Goal: Check status: Check status

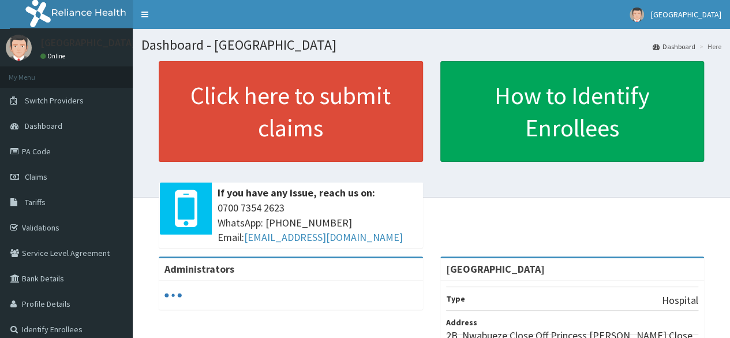
click at [33, 174] on span "Claims" at bounding box center [36, 176] width 23 height 10
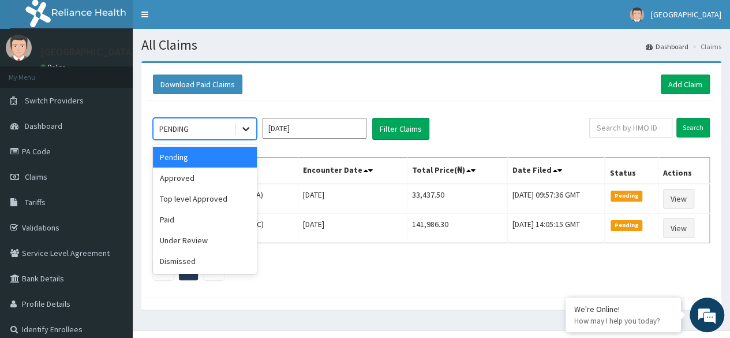
click at [248, 121] on div at bounding box center [245, 128] width 21 height 21
click at [214, 175] on div "Approved" at bounding box center [205, 177] width 104 height 21
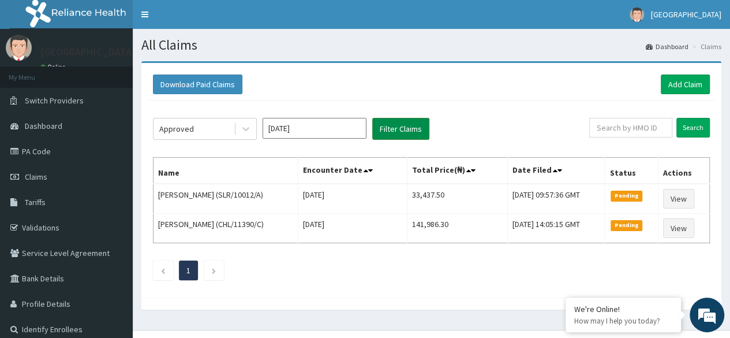
click at [421, 125] on button "Filter Claims" at bounding box center [400, 129] width 57 height 22
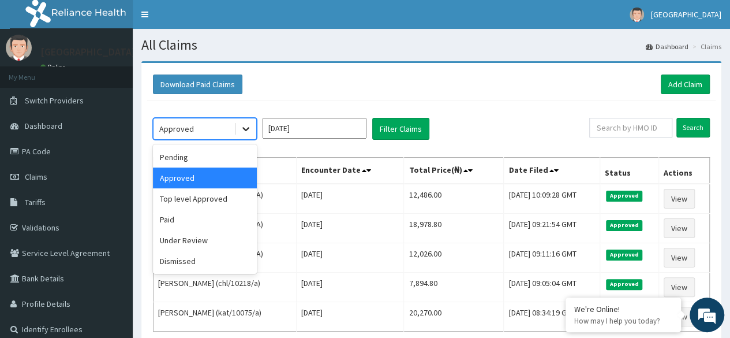
click at [245, 125] on icon at bounding box center [246, 129] width 12 height 12
click at [207, 238] on div "Under Review" at bounding box center [205, 240] width 104 height 21
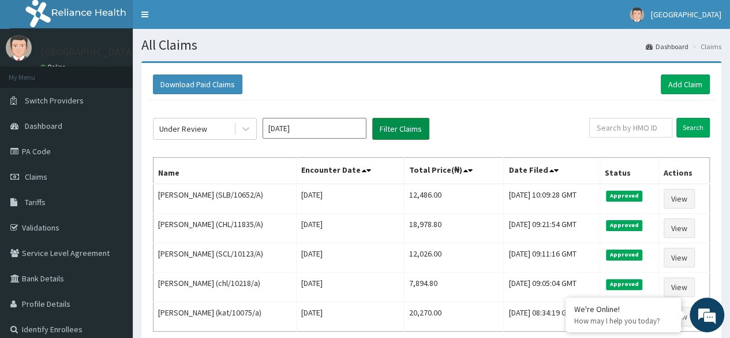
click at [391, 132] on button "Filter Claims" at bounding box center [400, 129] width 57 height 22
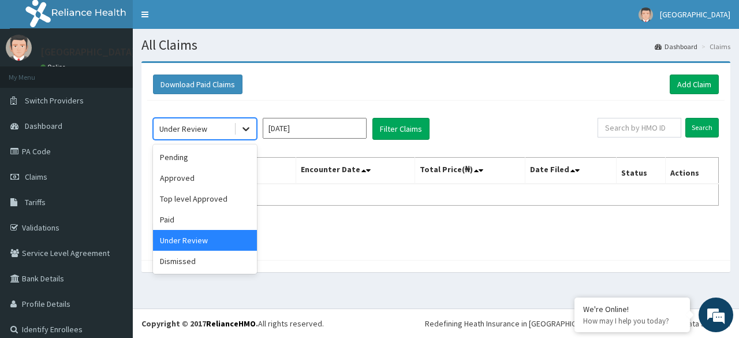
click at [244, 125] on icon at bounding box center [246, 129] width 12 height 12
click at [192, 221] on div "Paid" at bounding box center [205, 219] width 104 height 21
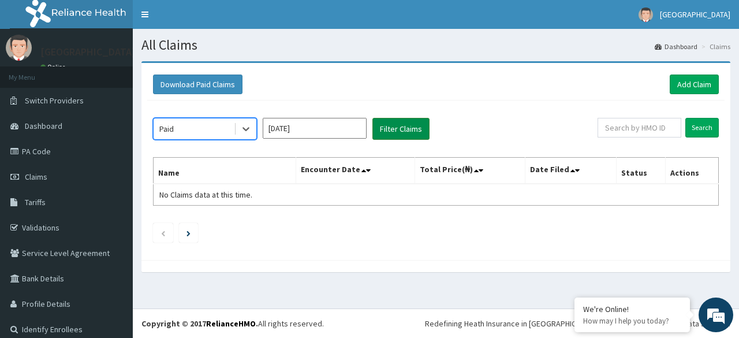
click at [416, 125] on button "Filter Claims" at bounding box center [400, 129] width 57 height 22
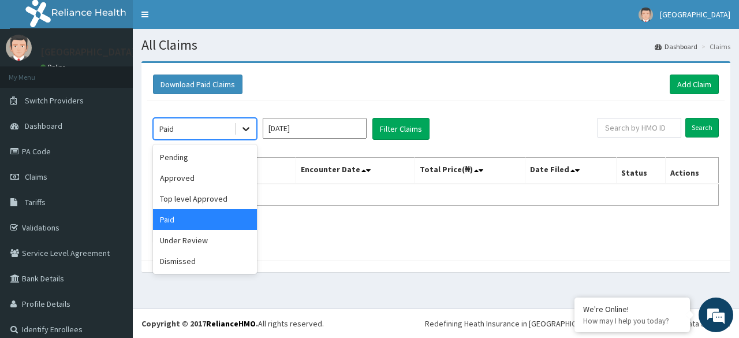
click at [246, 130] on icon at bounding box center [245, 130] width 7 height 4
click at [220, 189] on div "Top level Approved" at bounding box center [205, 198] width 104 height 21
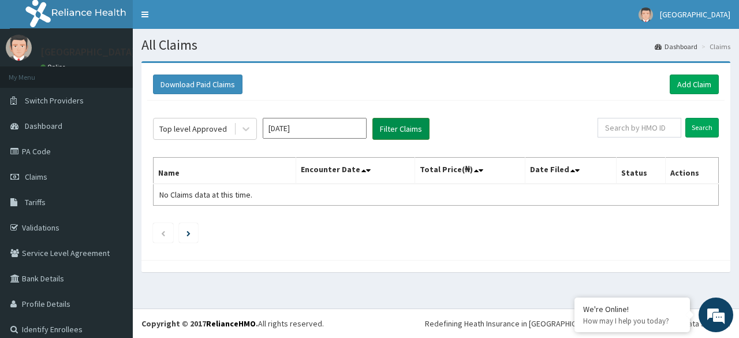
click at [393, 128] on button "Filter Claims" at bounding box center [400, 129] width 57 height 22
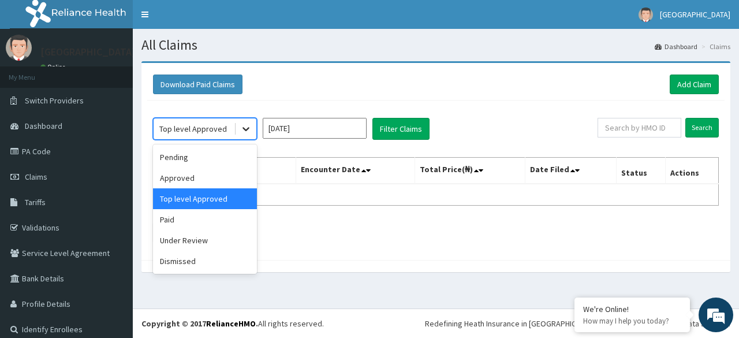
click at [246, 127] on icon at bounding box center [246, 129] width 12 height 12
click at [219, 174] on div "Approved" at bounding box center [205, 177] width 104 height 21
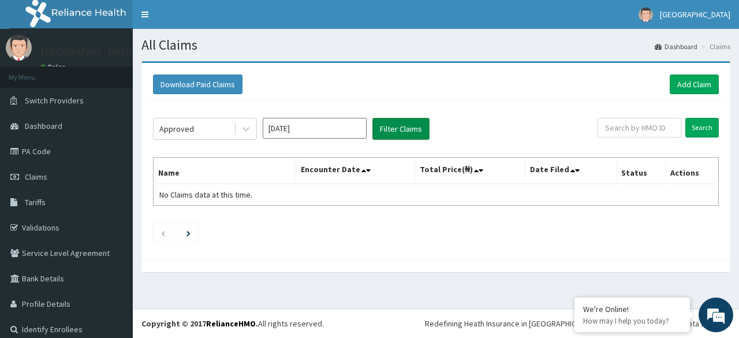
click at [419, 130] on button "Filter Claims" at bounding box center [400, 129] width 57 height 22
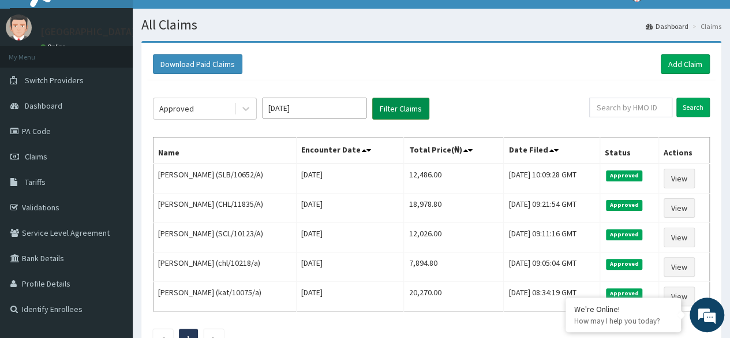
scroll to position [18, 0]
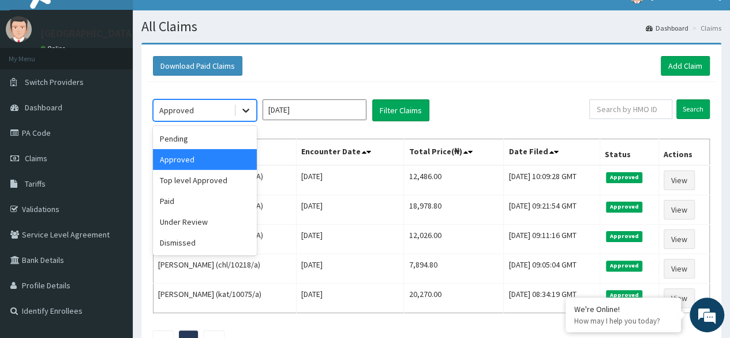
click at [247, 111] on icon at bounding box center [246, 110] width 12 height 12
click at [229, 131] on div "Pending" at bounding box center [205, 138] width 104 height 21
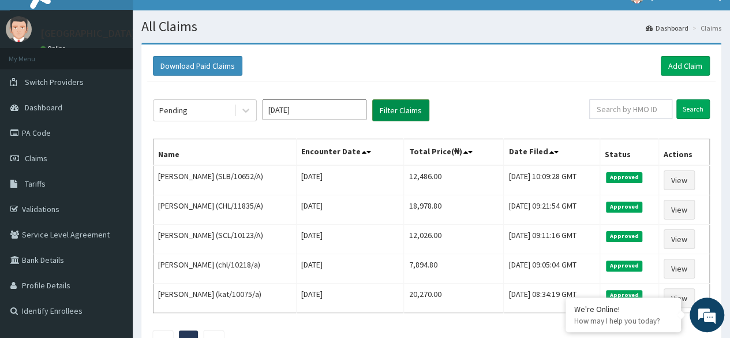
click at [421, 110] on button "Filter Claims" at bounding box center [400, 110] width 57 height 22
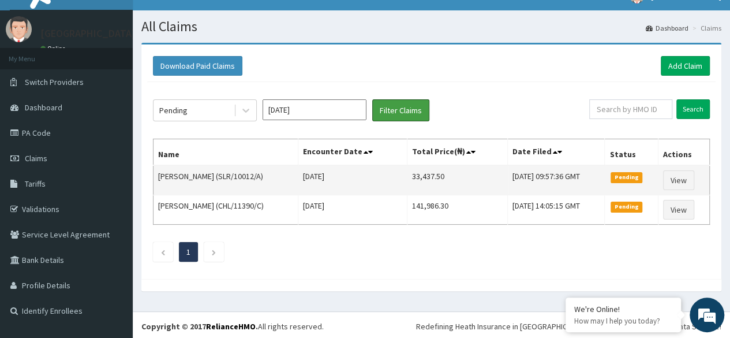
scroll to position [19, 0]
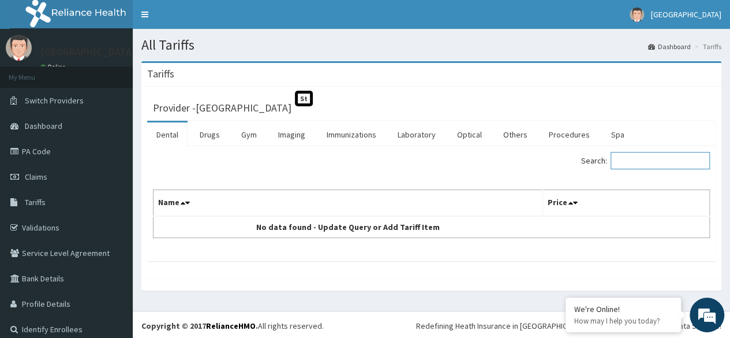
click at [629, 164] on input "Search:" at bounding box center [660, 160] width 99 height 17
type input "c"
type input "fasting"
click at [50, 222] on link "Validations" at bounding box center [66, 227] width 133 height 25
